Goal: Task Accomplishment & Management: Manage account settings

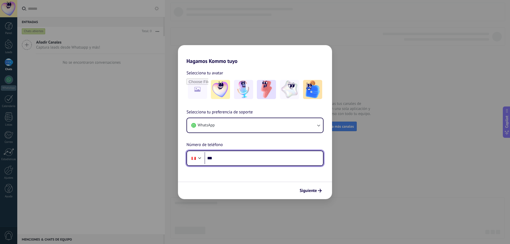
click at [265, 160] on input "***" at bounding box center [263, 158] width 118 height 12
type input "**********"
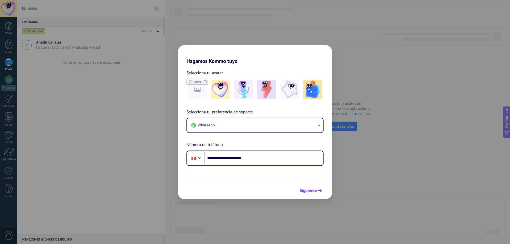
click at [314, 192] on span "Siguiente" at bounding box center [307, 191] width 17 height 4
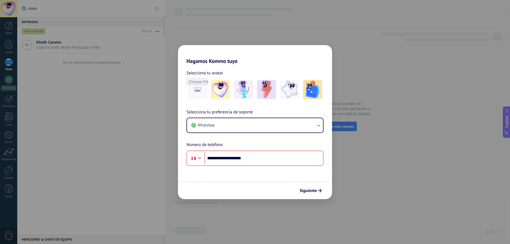
click at [313, 190] on span "Siguiente" at bounding box center [307, 191] width 17 height 4
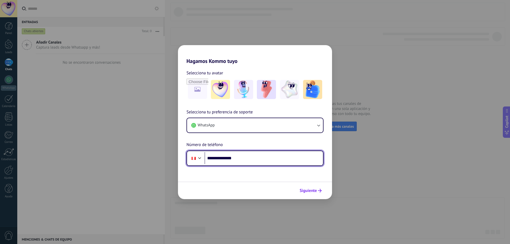
type input "**********"
click at [313, 189] on span "Siguiente" at bounding box center [307, 191] width 17 height 4
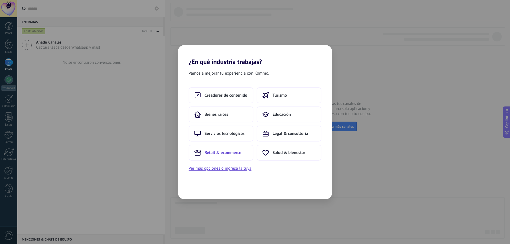
click at [239, 152] on span "Retail & ecommerce" at bounding box center [222, 152] width 37 height 5
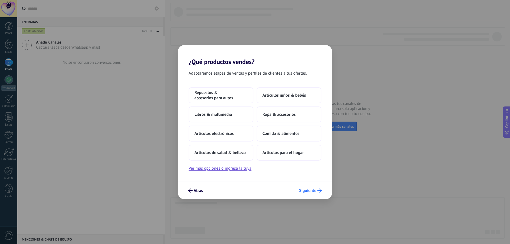
click at [308, 190] on span "Siguiente" at bounding box center [307, 191] width 17 height 4
click at [309, 191] on span "Siguiente" at bounding box center [307, 191] width 17 height 4
click at [228, 97] on span "Repuestos & accesorios para autos" at bounding box center [220, 95] width 53 height 11
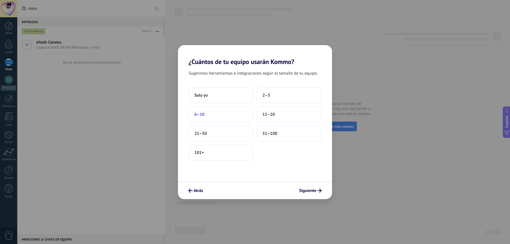
click at [203, 115] on span "6–10" at bounding box center [199, 114] width 10 height 5
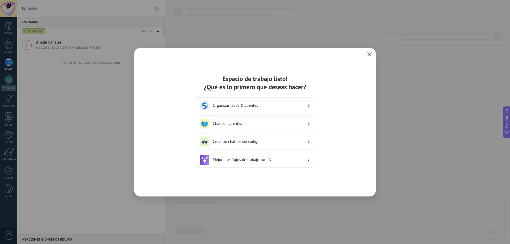
click at [367, 54] on button "button" at bounding box center [369, 54] width 7 height 7
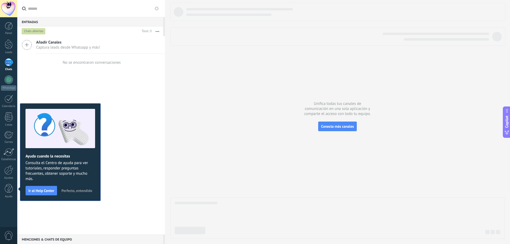
click at [81, 192] on span "Perfecto, entendido" at bounding box center [76, 191] width 31 height 4
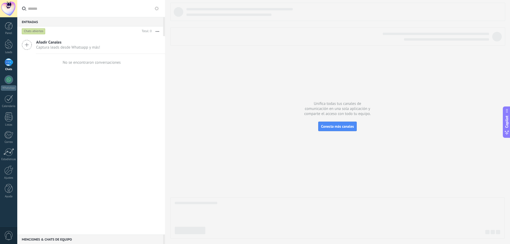
click at [13, 13] on div at bounding box center [8, 8] width 17 height 17
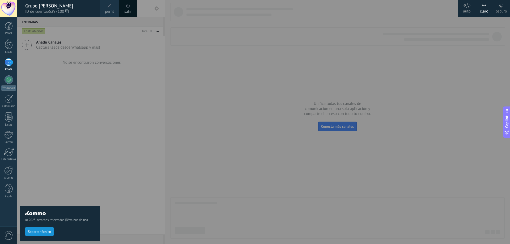
click at [108, 10] on span "perfil" at bounding box center [109, 12] width 9 height 6
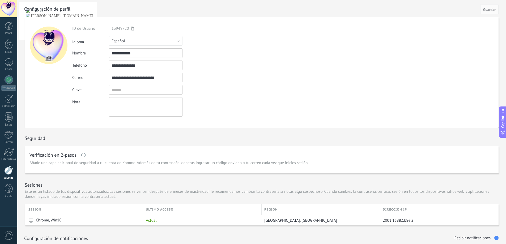
click at [219, 62] on div "**********" at bounding box center [157, 66] width 171 height 10
click at [10, 29] on div at bounding box center [9, 26] width 8 height 8
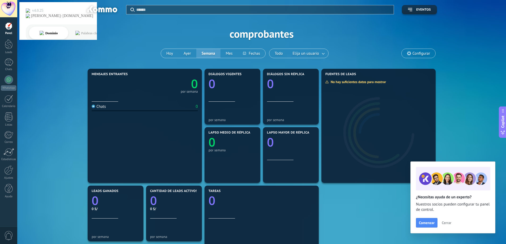
click at [420, 49] on span "Configurar" at bounding box center [418, 53] width 34 height 9
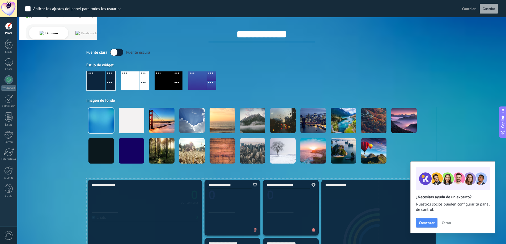
click at [256, 32] on input "**********" at bounding box center [261, 34] width 106 height 16
type input "**********"
click at [497, 11] on button "Guardar" at bounding box center [488, 9] width 18 height 10
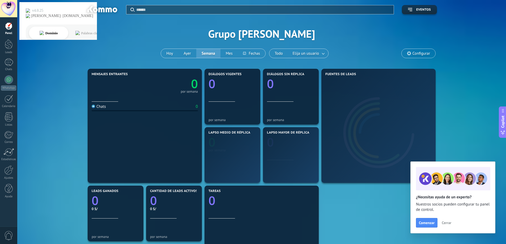
click at [445, 224] on span "Cerrar" at bounding box center [446, 223] width 10 height 4
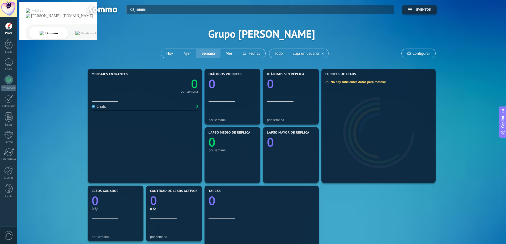
click at [15, 7] on div at bounding box center [8, 8] width 17 height 17
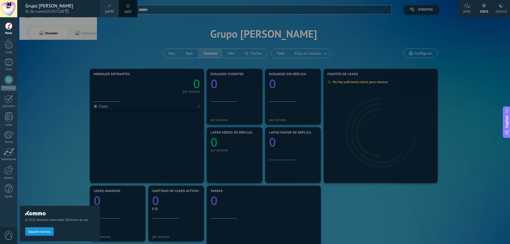
click at [498, 9] on div "oscuro" at bounding box center [500, 10] width 11 height 14
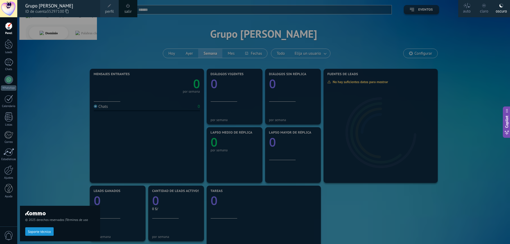
click at [216, 31] on div at bounding box center [272, 122] width 510 height 244
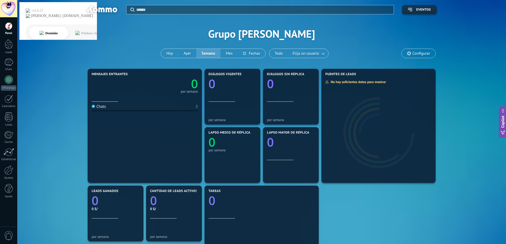
click at [422, 53] on span "Configurar" at bounding box center [421, 53] width 18 height 5
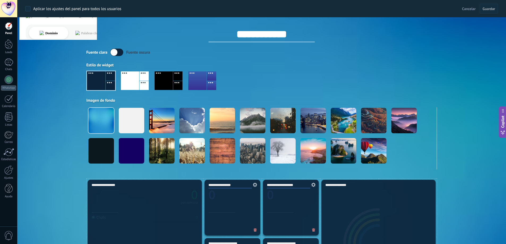
click at [143, 82] on div at bounding box center [143, 85] width 9 height 9
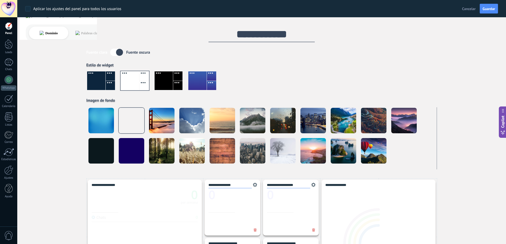
click at [162, 84] on div at bounding box center [164, 80] width 18 height 19
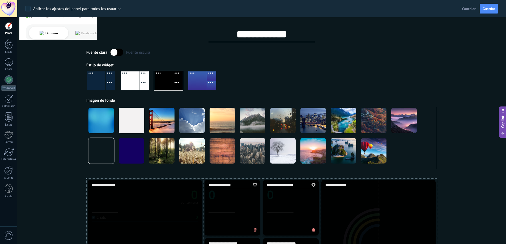
click at [113, 89] on div at bounding box center [110, 85] width 9 height 9
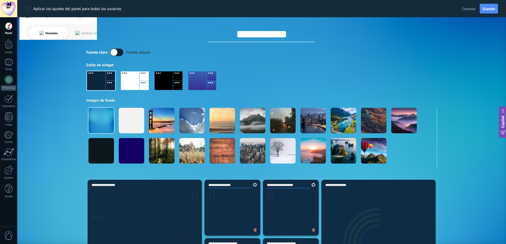
drag, startPoint x: 234, startPoint y: 76, endPoint x: 230, endPoint y: 76, distance: 3.7
click at [234, 76] on div at bounding box center [261, 83] width 350 height 30
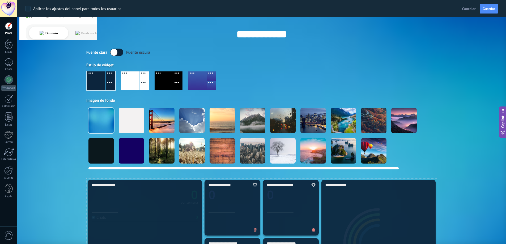
click at [139, 120] on div at bounding box center [131, 120] width 25 height 25
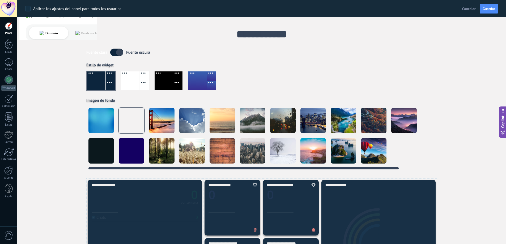
click at [104, 150] on div at bounding box center [100, 150] width 25 height 25
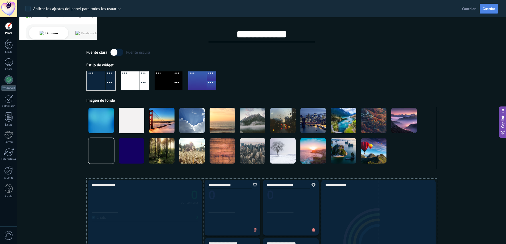
click at [484, 13] on button "Guardar" at bounding box center [488, 9] width 18 height 10
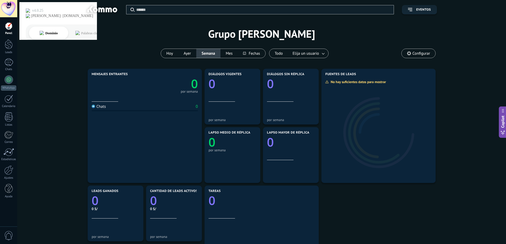
click at [12, 12] on div at bounding box center [8, 8] width 17 height 17
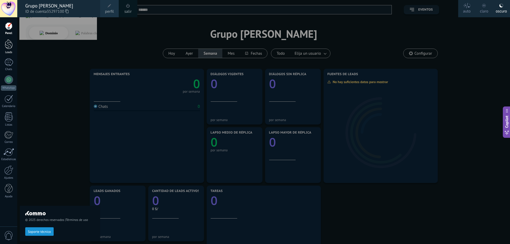
click at [9, 40] on div at bounding box center [9, 44] width 8 height 10
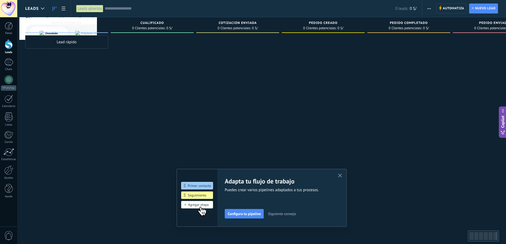
click at [283, 207] on div "Adapta tu flujo de trabajo Puedes crear varios pipelines adaptados a tus proces…" at bounding box center [282, 197] width 114 height 41
click at [285, 209] on div "Adapta tu flujo de trabajo Puedes crear varios pipelines adaptados a tus proces…" at bounding box center [282, 197] width 114 height 41
click at [289, 215] on span "Siguiente consejo" at bounding box center [282, 214] width 28 height 4
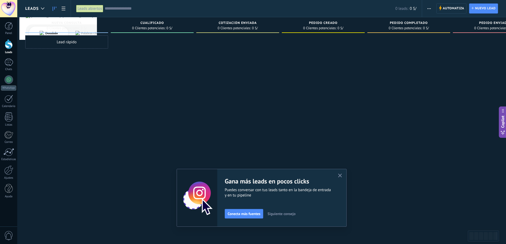
click at [289, 215] on span "Siguiente consejo" at bounding box center [281, 214] width 28 height 4
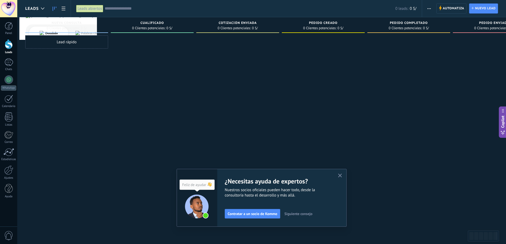
drag, startPoint x: 294, startPoint y: 216, endPoint x: 297, endPoint y: 216, distance: 2.9
click at [295, 216] on span "Siguiente consejo" at bounding box center [298, 214] width 28 height 4
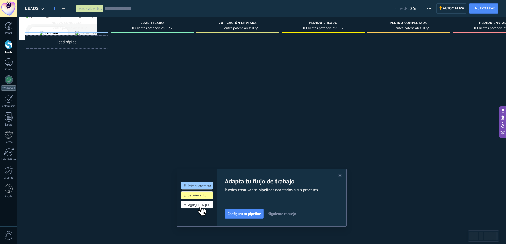
click at [342, 174] on icon "button" at bounding box center [340, 176] width 4 height 4
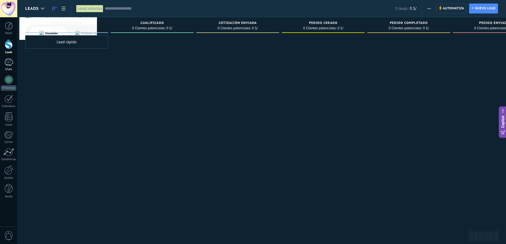
click at [9, 69] on div "Chats" at bounding box center [8, 69] width 15 height 3
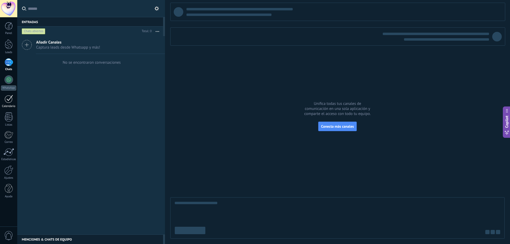
click at [8, 99] on div at bounding box center [9, 99] width 8 height 8
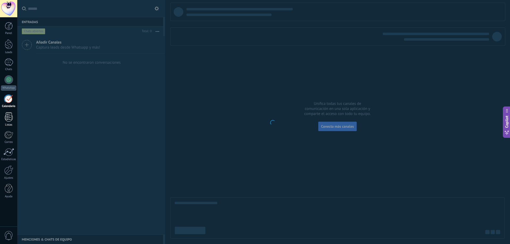
click at [5, 120] on div at bounding box center [9, 116] width 8 height 9
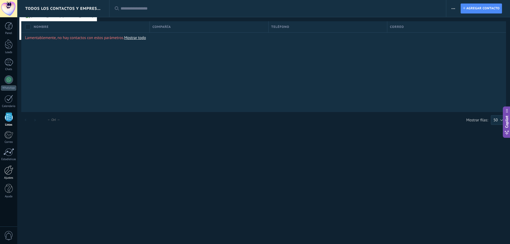
click at [14, 170] on link "Ajustes" at bounding box center [8, 172] width 17 height 14
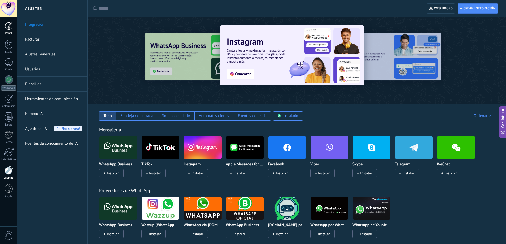
click at [0, 24] on link "Panel" at bounding box center [8, 28] width 17 height 13
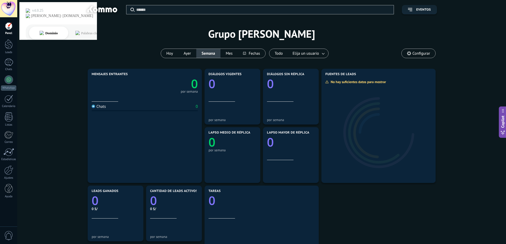
click at [11, 6] on div at bounding box center [8, 8] width 17 height 17
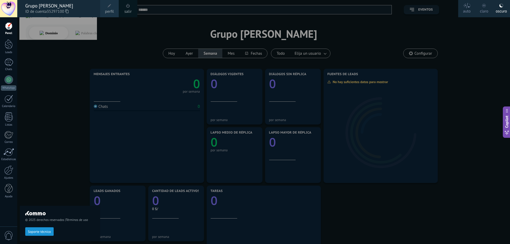
click at [114, 11] on link "perfil" at bounding box center [109, 8] width 19 height 17
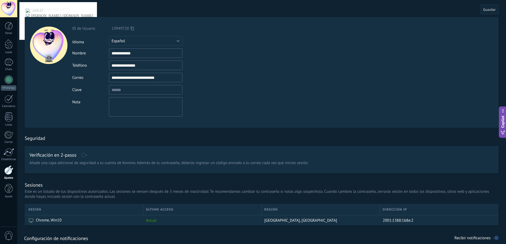
click at [169, 79] on input "**********" at bounding box center [146, 78] width 74 height 10
click at [221, 71] on div "**********" at bounding box center [157, 71] width 171 height 91
click at [161, 42] on button "Español" at bounding box center [146, 41] width 74 height 10
click at [219, 42] on div "Idioma Русский English Español Português Indonesia Türkçe Español" at bounding box center [157, 41] width 171 height 10
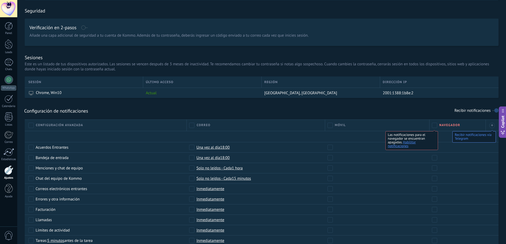
scroll to position [159, 0]
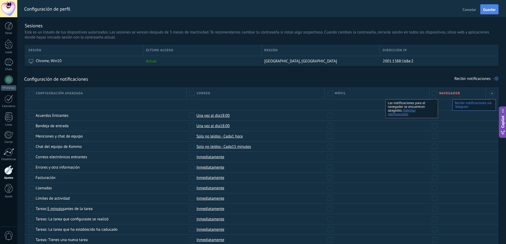
click at [490, 9] on span "Guardar" at bounding box center [489, 10] width 12 height 4
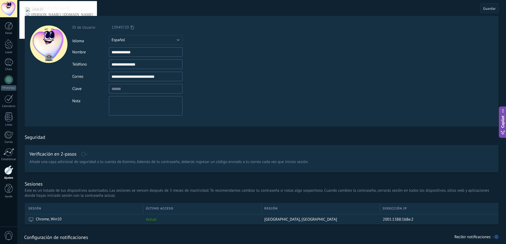
scroll to position [0, 0]
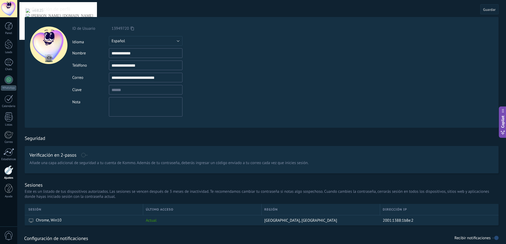
click at [3, 7] on div at bounding box center [8, 8] width 17 height 17
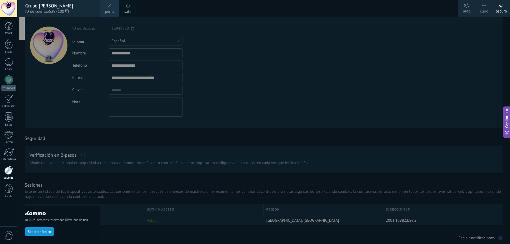
click at [107, 10] on span "perfil" at bounding box center [109, 12] width 9 height 6
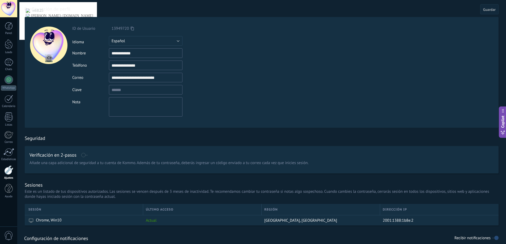
click at [165, 55] on input "**********" at bounding box center [146, 53] width 74 height 10
click at [14, 7] on div at bounding box center [8, 8] width 17 height 17
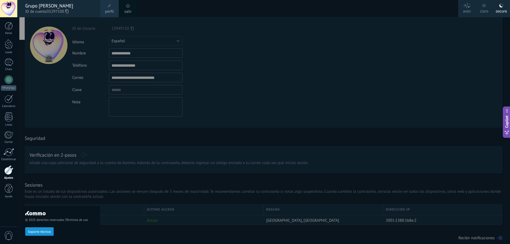
click at [269, 58] on div at bounding box center [272, 122] width 510 height 244
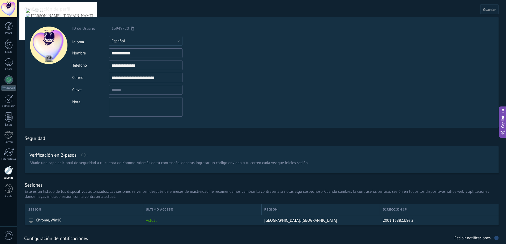
click at [135, 79] on input "**********" at bounding box center [146, 78] width 74 height 10
click at [140, 93] on input "textbox" at bounding box center [146, 90] width 74 height 10
drag, startPoint x: 251, startPoint y: 93, endPoint x: 213, endPoint y: 102, distance: 39.5
click at [251, 94] on form "**********" at bounding box center [262, 72] width 474 height 111
click at [177, 107] on textarea at bounding box center [146, 106] width 74 height 19
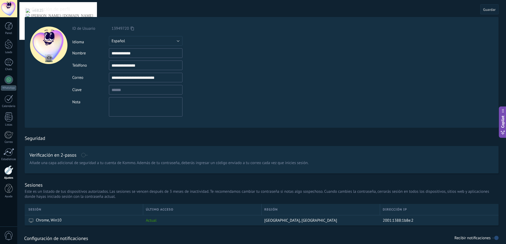
click at [275, 98] on form "**********" at bounding box center [262, 72] width 474 height 111
click at [6, 10] on div at bounding box center [8, 8] width 17 height 17
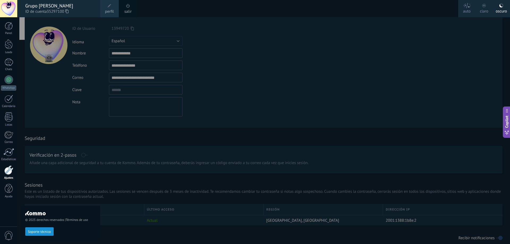
click at [126, 11] on link "salir" at bounding box center [127, 12] width 7 height 6
